Goal: Navigation & Orientation: Find specific page/section

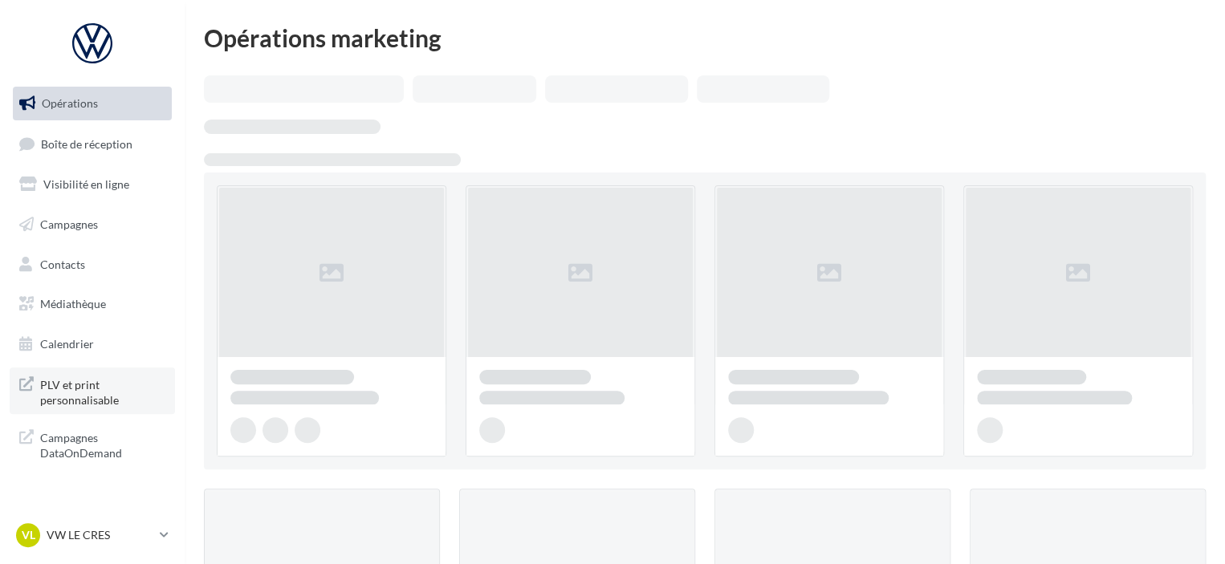
click at [58, 391] on span "PLV et print personnalisable" at bounding box center [102, 391] width 125 height 35
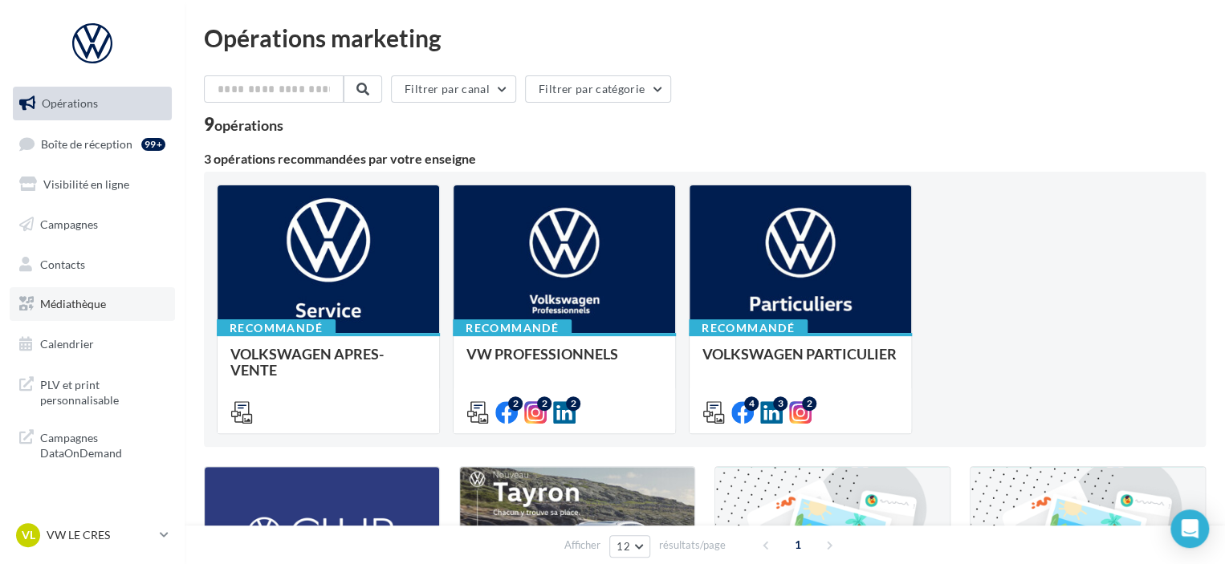
click at [79, 307] on span "Médiathèque" at bounding box center [73, 304] width 66 height 14
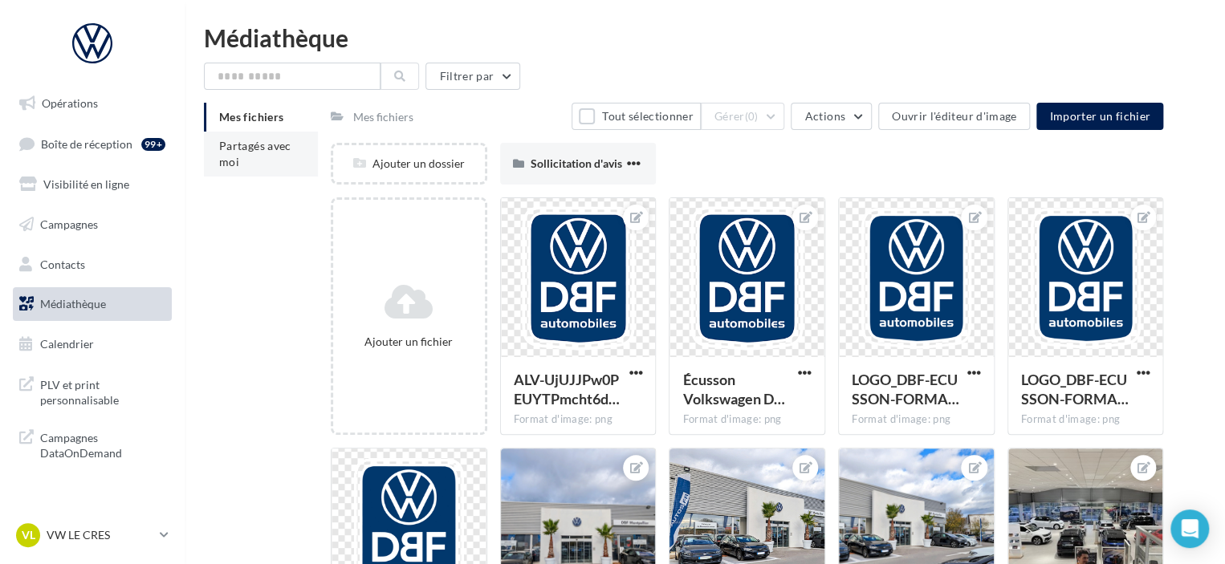
click at [280, 161] on li "Partagés avec moi" at bounding box center [261, 154] width 114 height 45
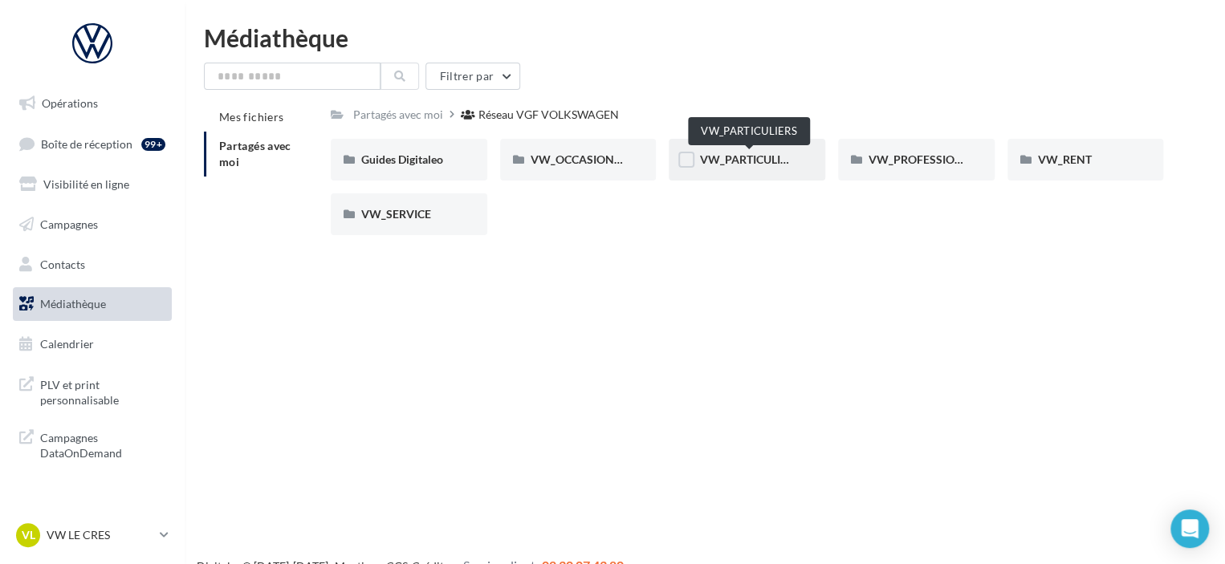
click at [745, 163] on span "VW_PARTICULIERS" at bounding box center [749, 159] width 100 height 14
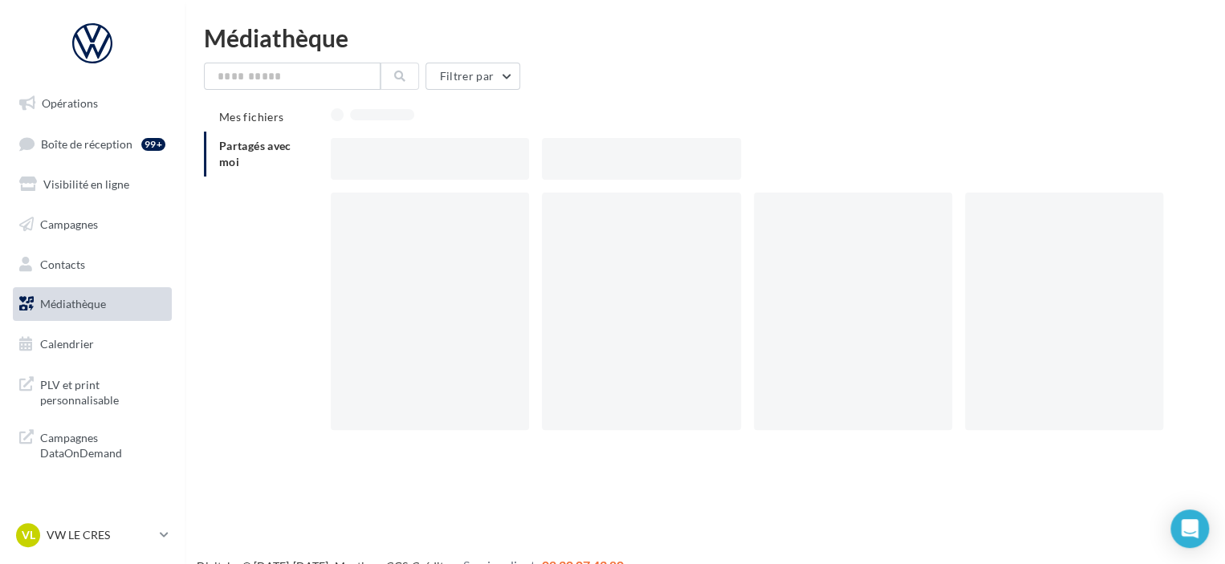
click at [745, 163] on div at bounding box center [647, 159] width 211 height 42
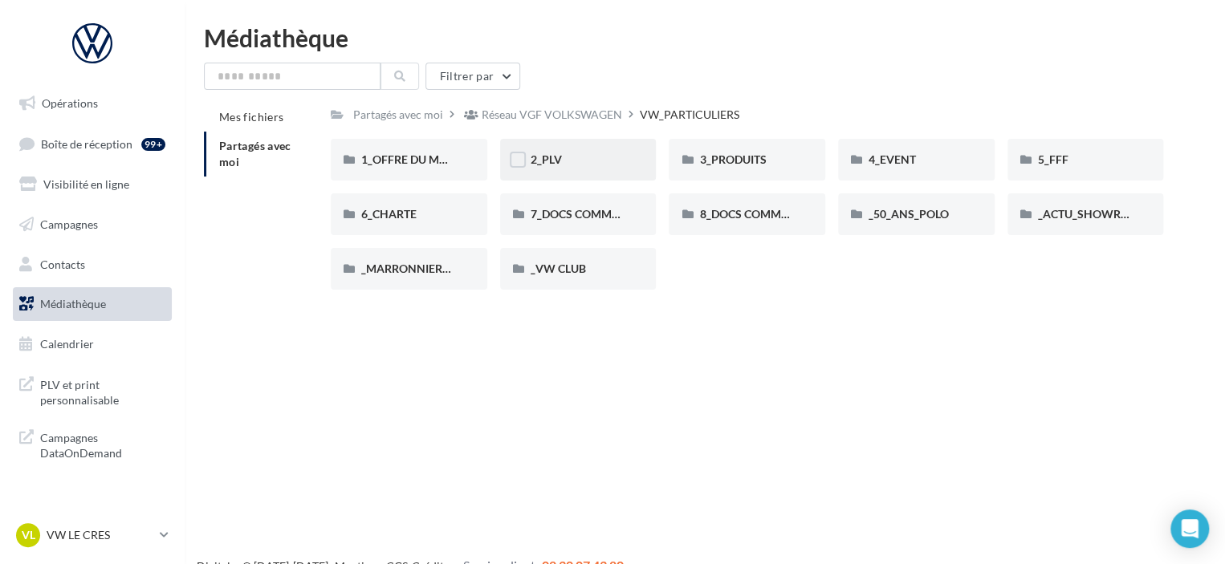
click at [552, 169] on div "2_PLV" at bounding box center [578, 160] width 156 height 42
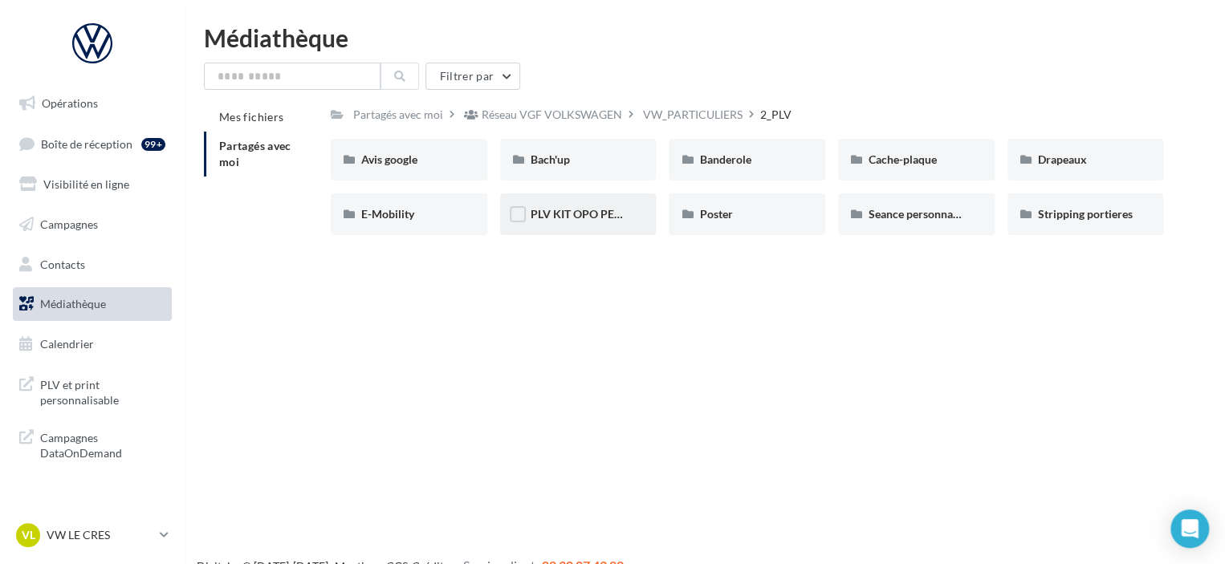
click at [596, 212] on span "PLV KIT OPO PERENNE" at bounding box center [590, 214] width 121 height 14
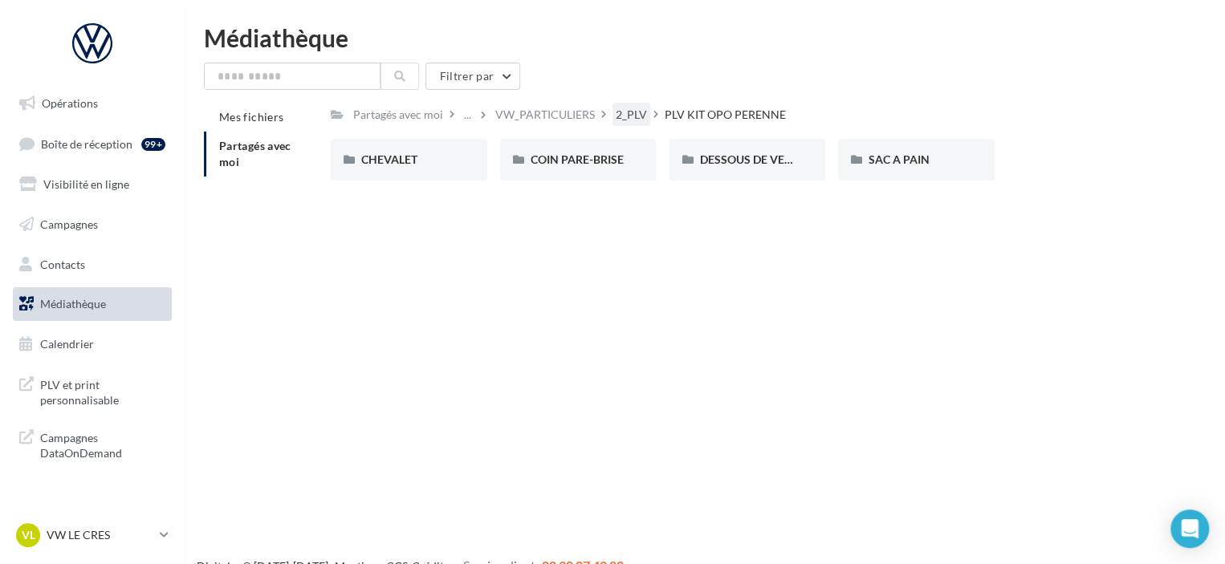
click at [643, 114] on div "2_PLV" at bounding box center [630, 115] width 31 height 16
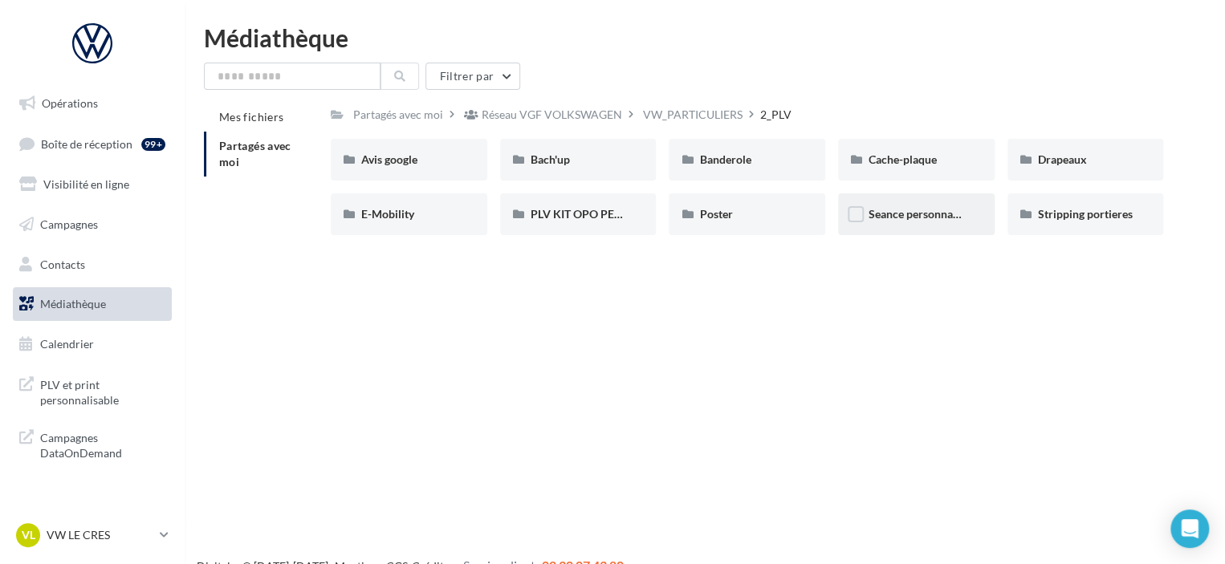
click at [859, 229] on div "Seance personnalisee Volkswagen" at bounding box center [916, 214] width 156 height 42
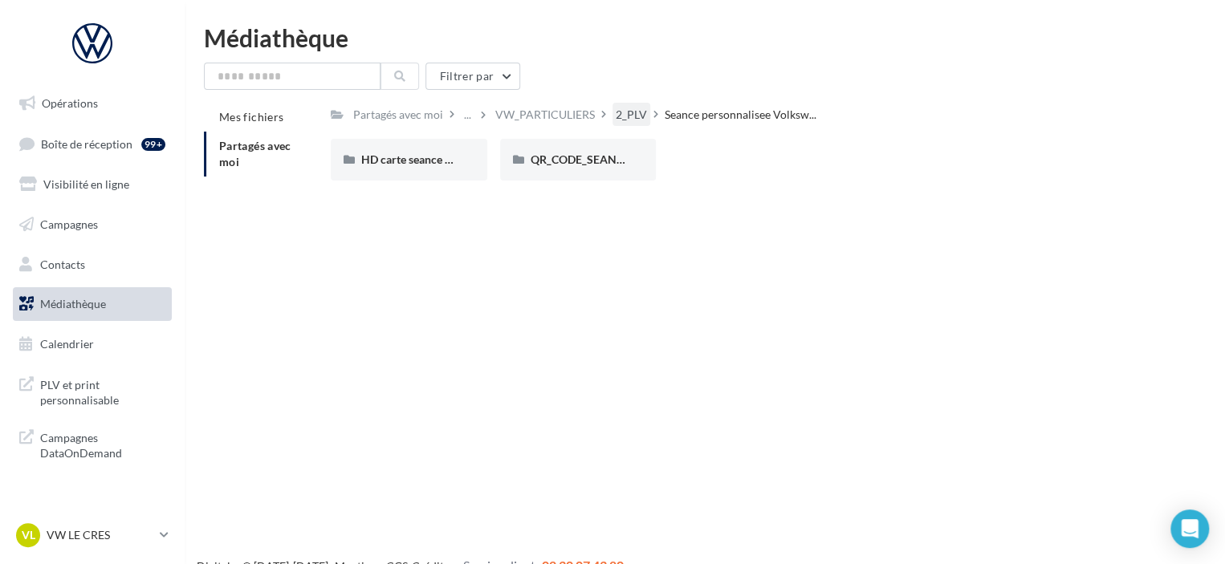
click at [615, 112] on div "2_PLV" at bounding box center [630, 115] width 31 height 16
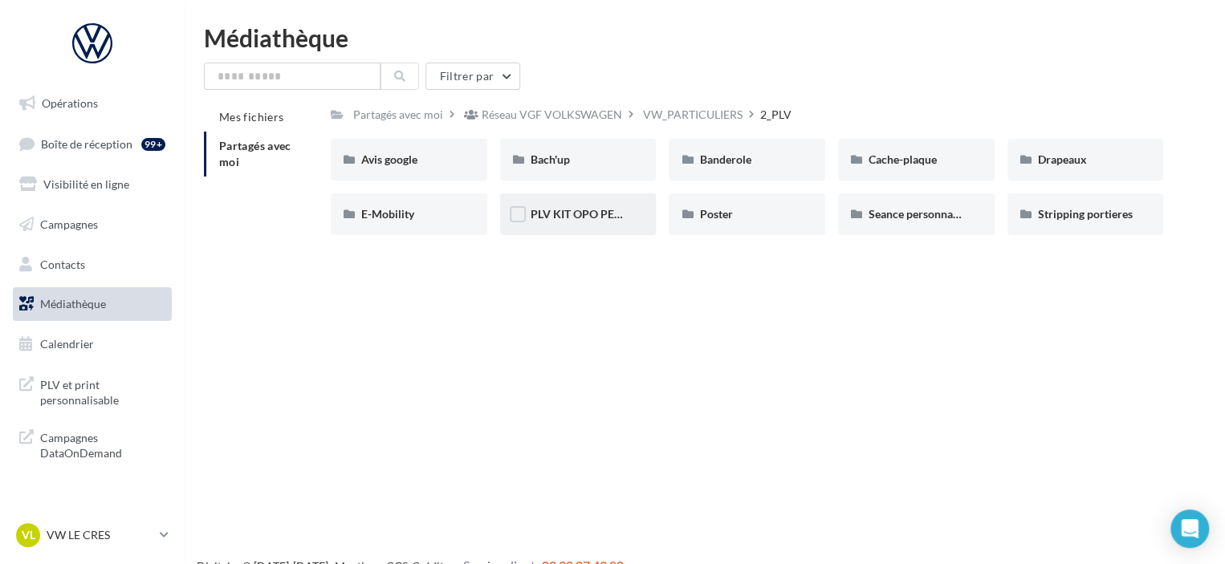
click at [598, 217] on span "PLV KIT OPO PERENNE" at bounding box center [590, 214] width 121 height 14
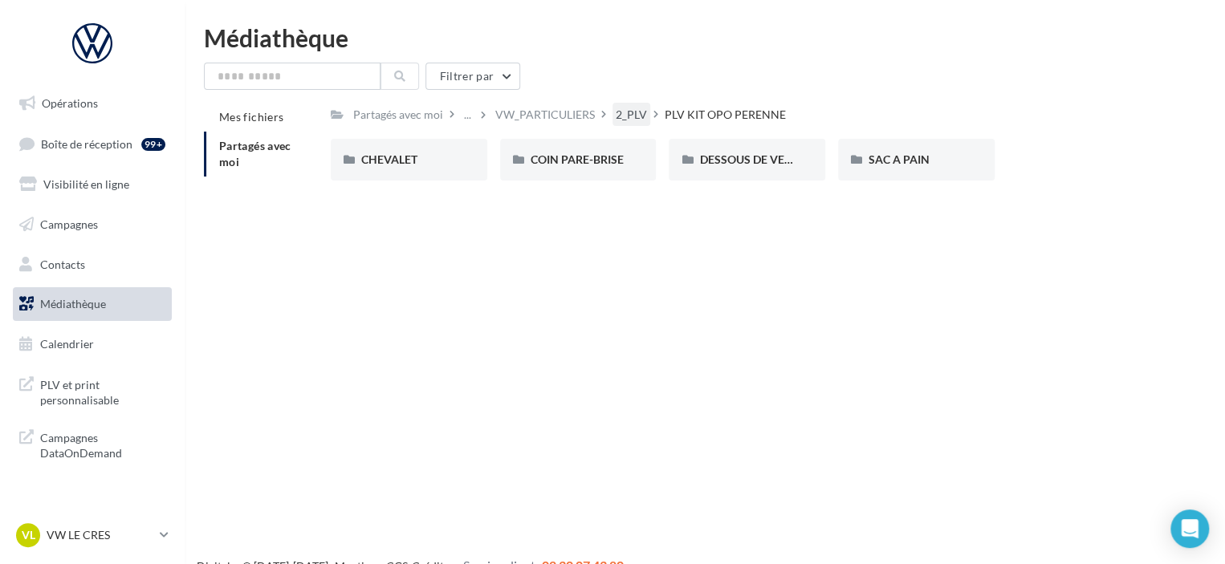
click at [629, 115] on div "2_PLV" at bounding box center [630, 115] width 31 height 16
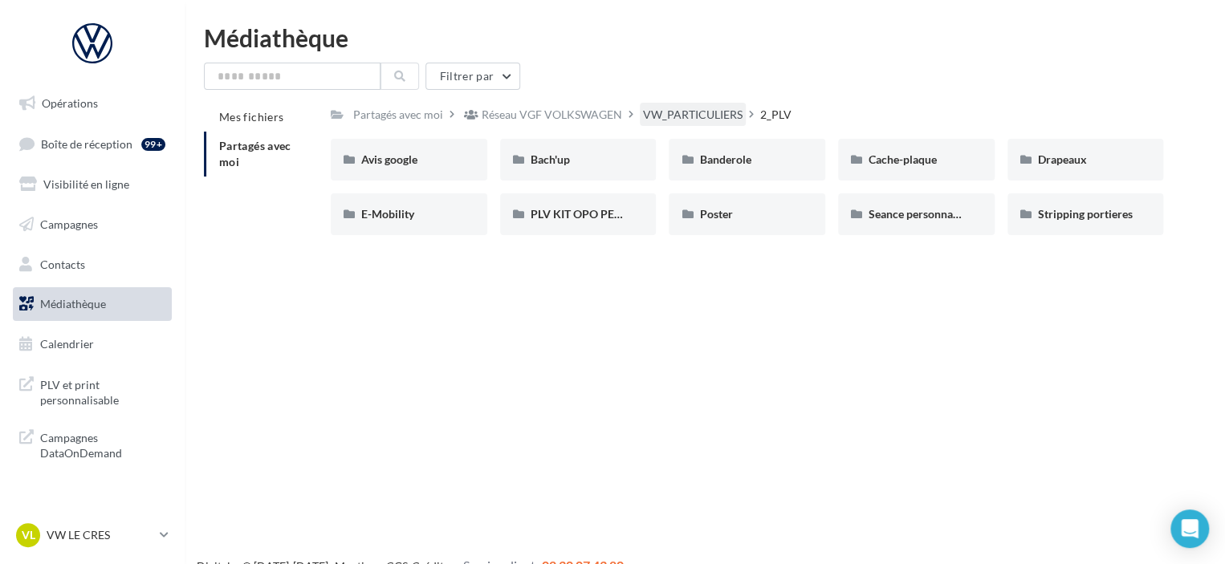
click at [661, 112] on div "VW_PARTICULIERS" at bounding box center [693, 115] width 100 height 16
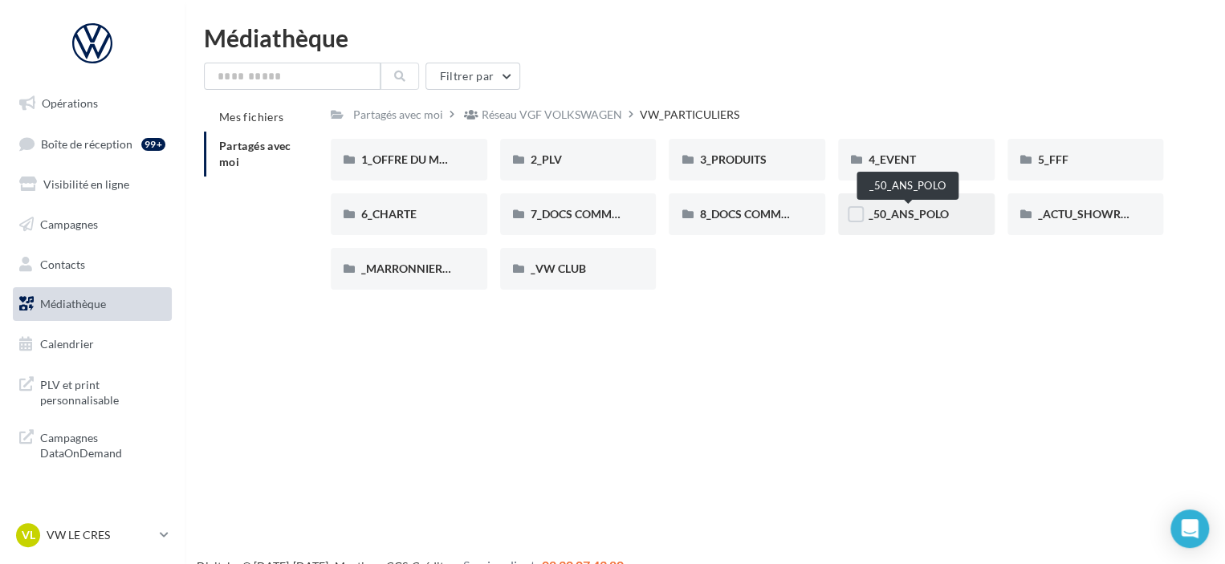
click at [932, 221] on span "_50_ANS_POLO" at bounding box center [908, 214] width 80 height 14
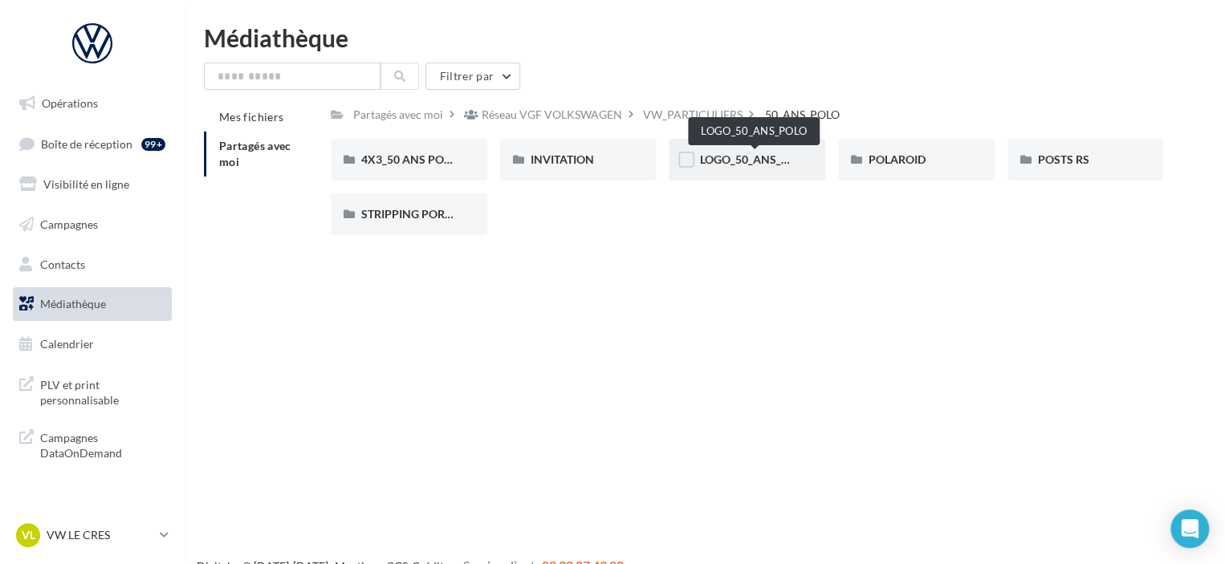
click at [780, 160] on span "LOGO_50_ANS_POLO" at bounding box center [754, 159] width 111 height 14
